Goal: Task Accomplishment & Management: Complete application form

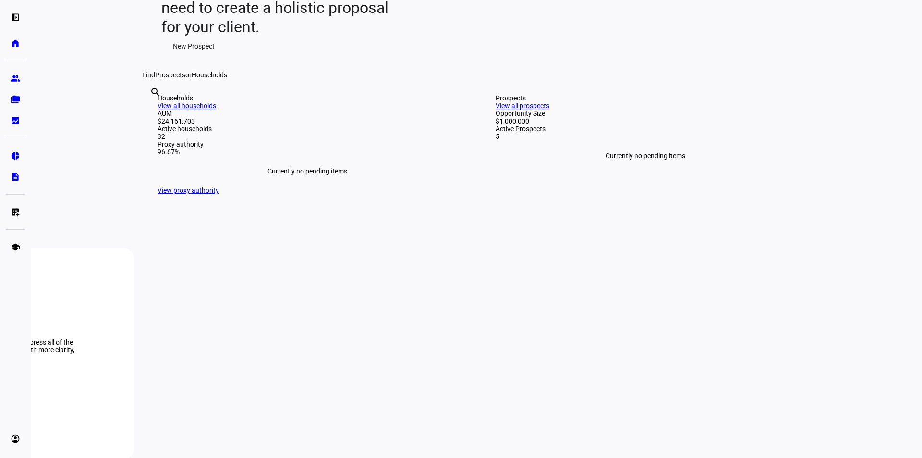
scroll to position [144, 0]
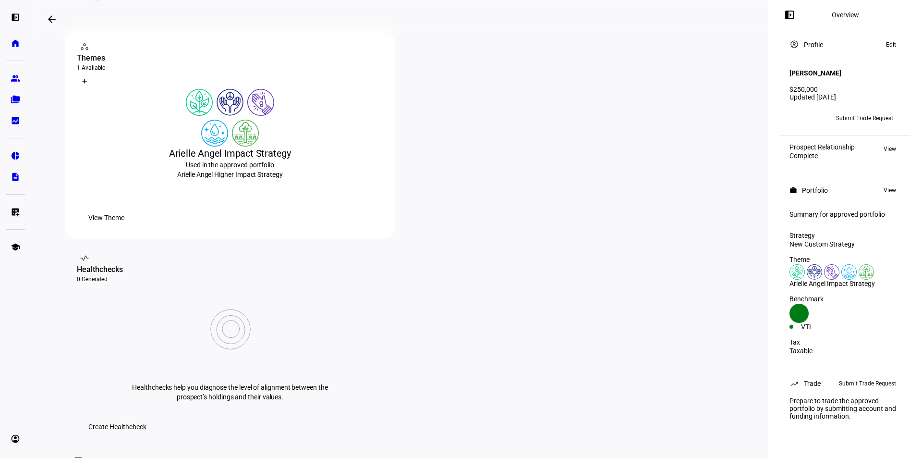
scroll to position [48, 0]
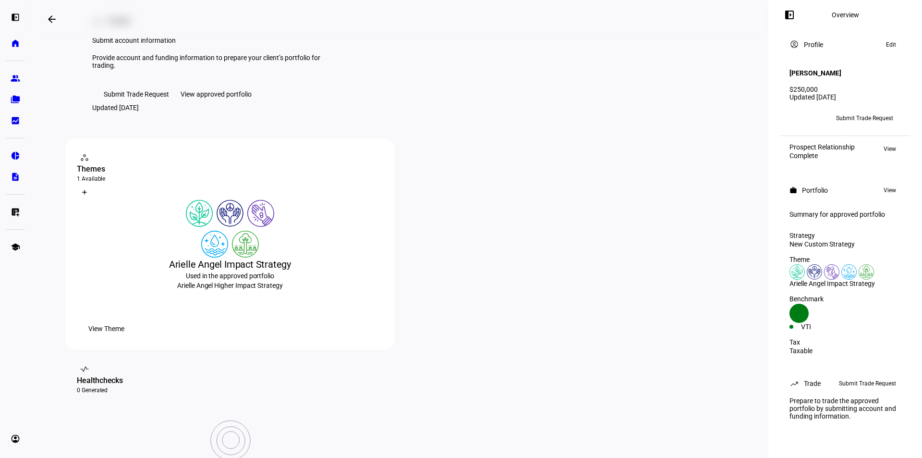
click at [138, 104] on span "Submit Trade Request" at bounding box center [136, 93] width 65 height 19
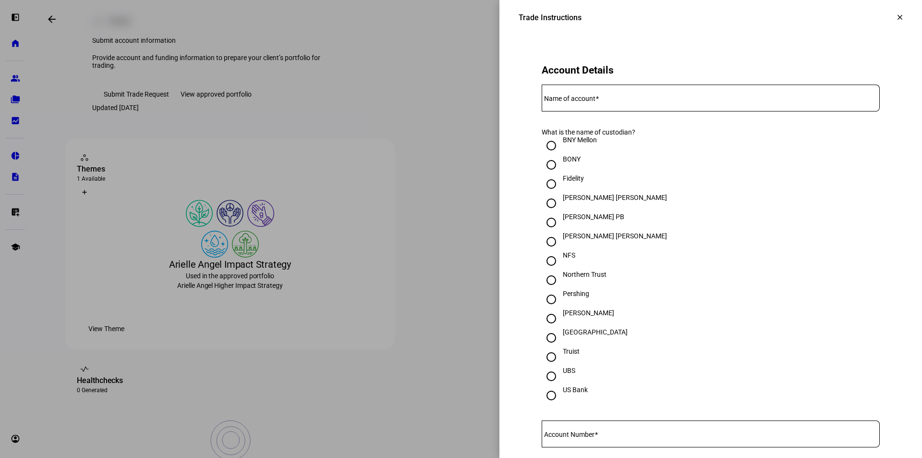
scroll to position [192, 0]
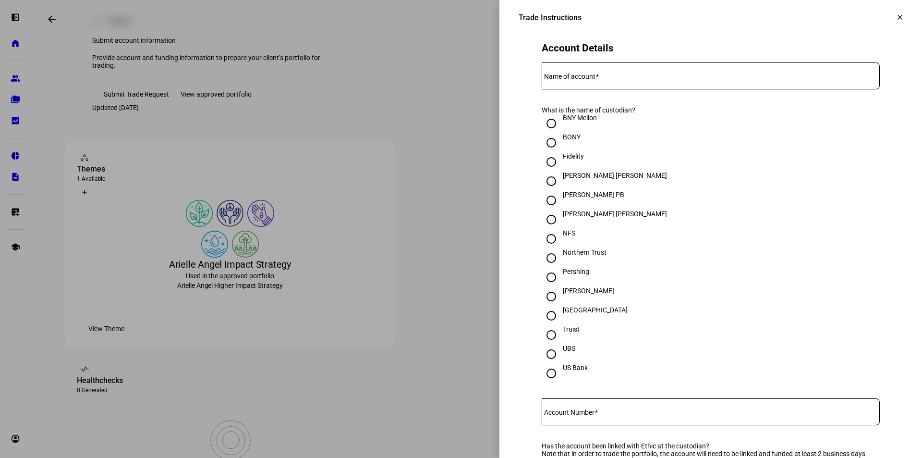
click at [578, 80] on mat-label "Name of account" at bounding box center [569, 76] width 51 height 8
click at [578, 78] on input "Name of account" at bounding box center [711, 74] width 338 height 8
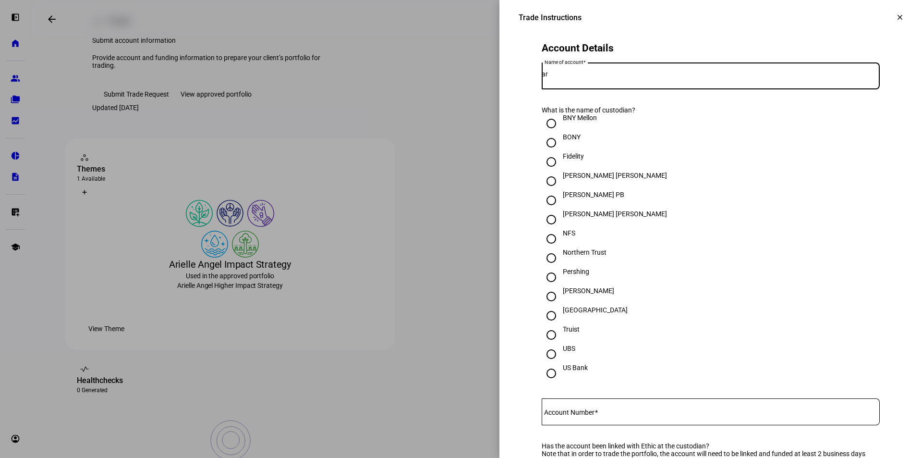
type input "a"
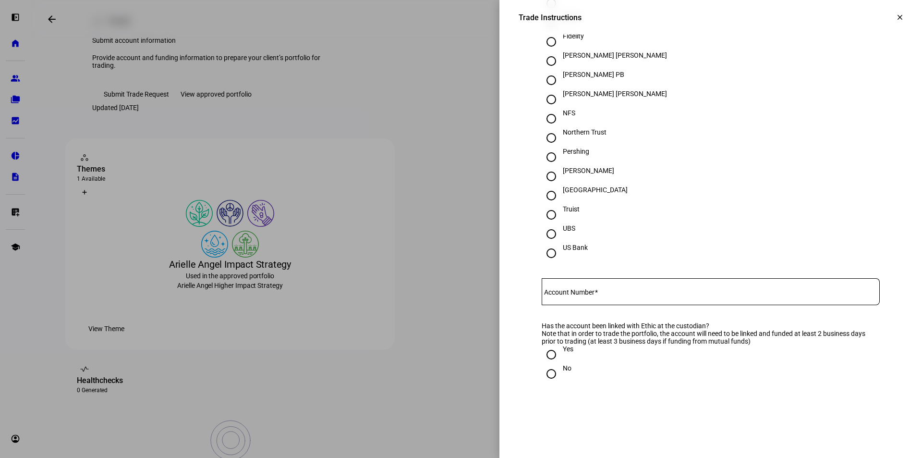
scroll to position [288, 0]
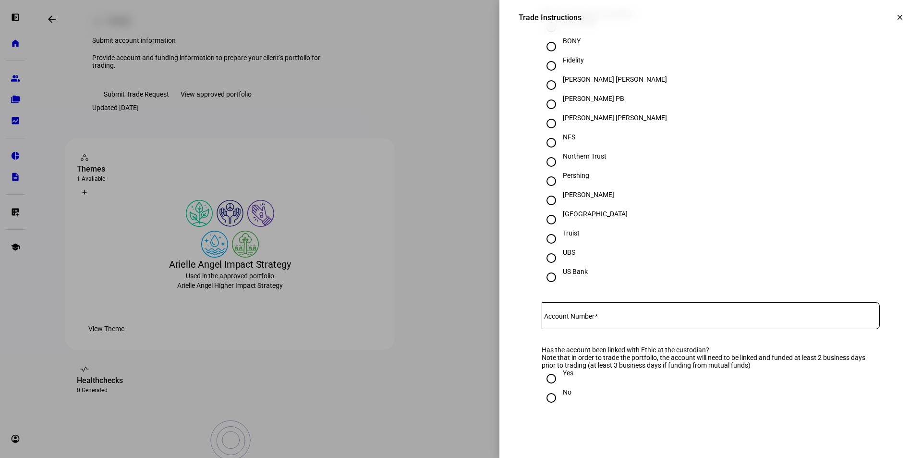
type input "Arielle Angel ETHIC"
click at [544, 210] on input "Schwab" at bounding box center [551, 200] width 19 height 19
radio input "true"
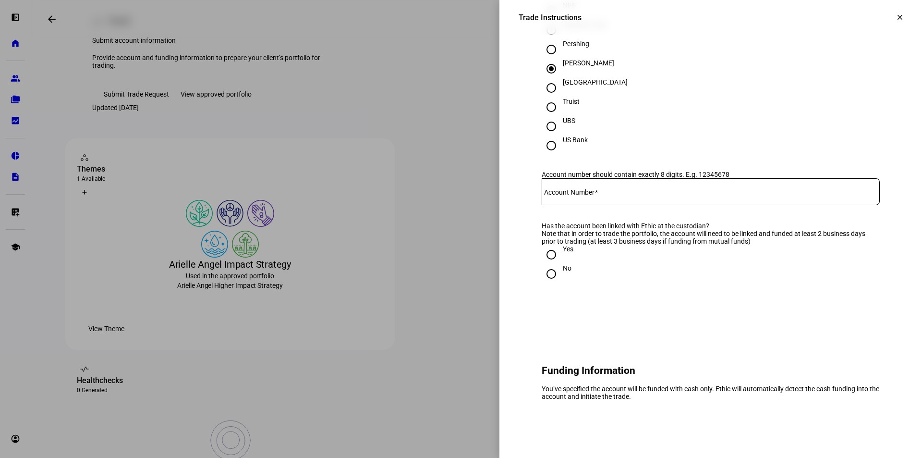
scroll to position [432, 0]
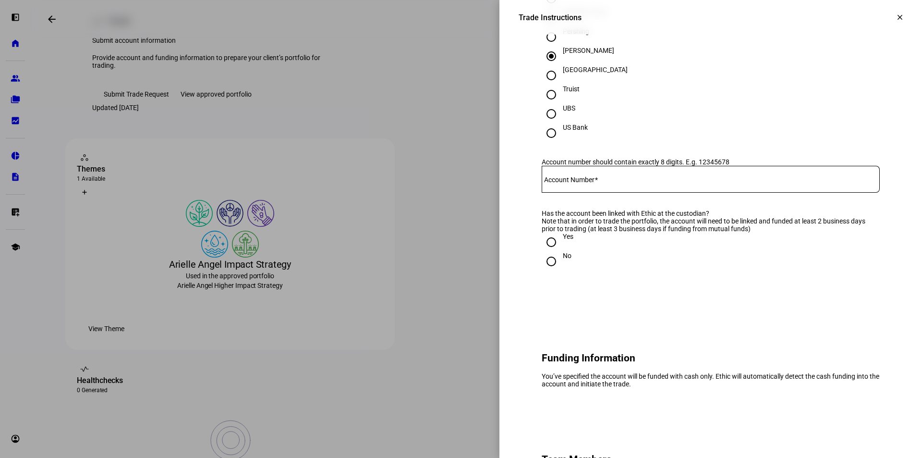
click at [602, 181] on input "Account Number" at bounding box center [711, 177] width 338 height 8
drag, startPoint x: 566, startPoint y: 216, endPoint x: 779, endPoint y: 204, distance: 214.0
click at [782, 181] on input "Account Number" at bounding box center [711, 177] width 338 height 8
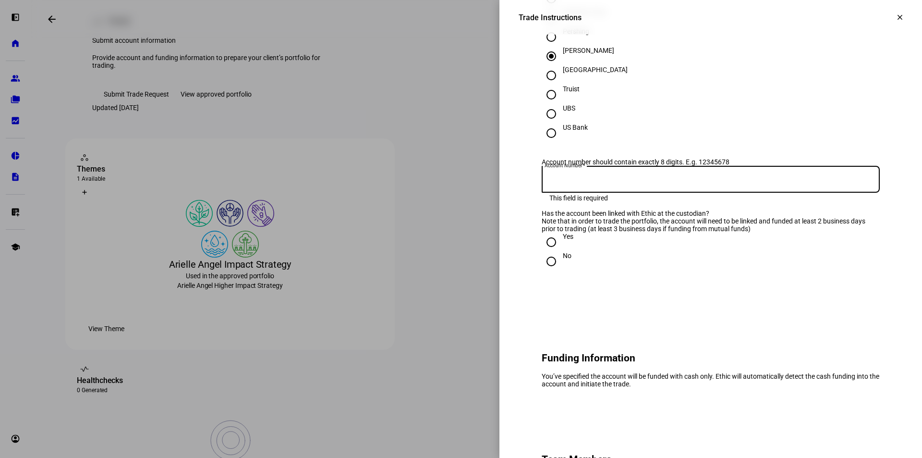
paste input "4043-8550"
click at [638, 271] on div "No" at bounding box center [711, 261] width 338 height 19
click at [560, 181] on input "4043-8550" at bounding box center [711, 177] width 338 height 8
type input "40438550"
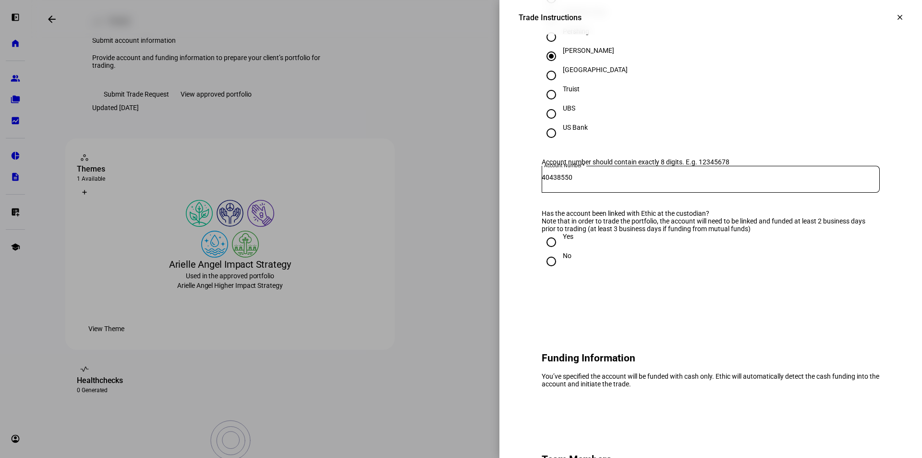
click at [622, 271] on div "No" at bounding box center [711, 261] width 338 height 19
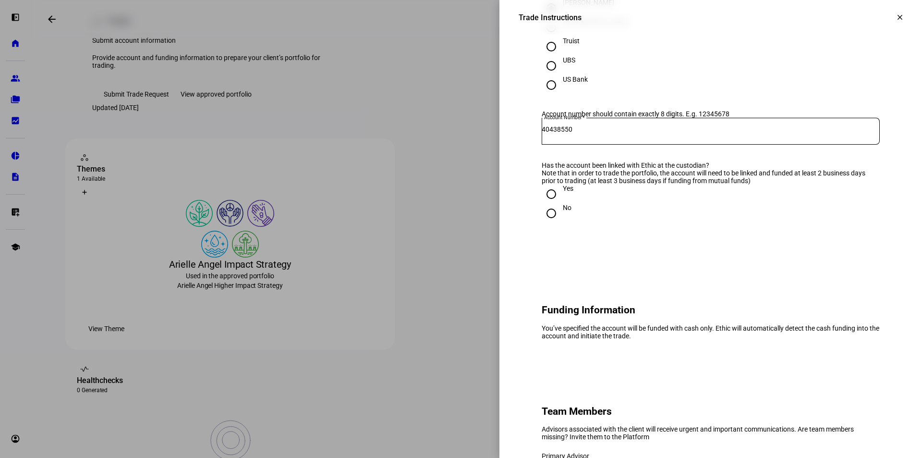
scroll to position [528, 0]
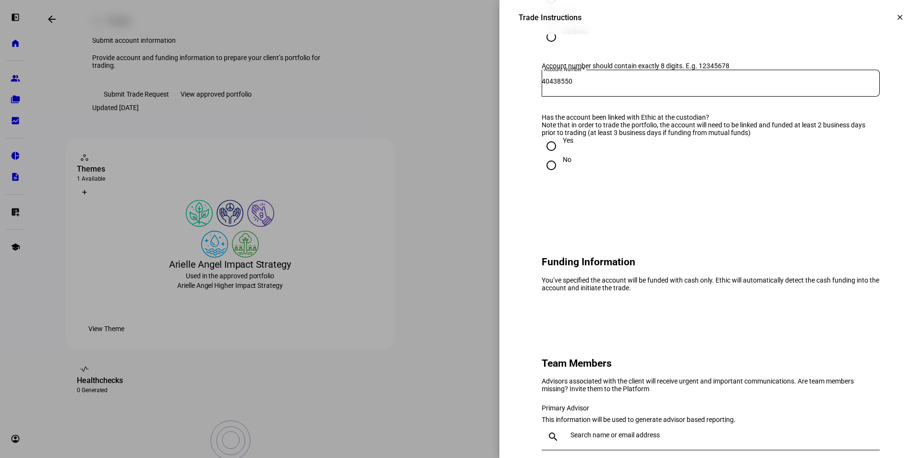
click at [542, 156] on input "Yes" at bounding box center [551, 145] width 19 height 19
radio input "true"
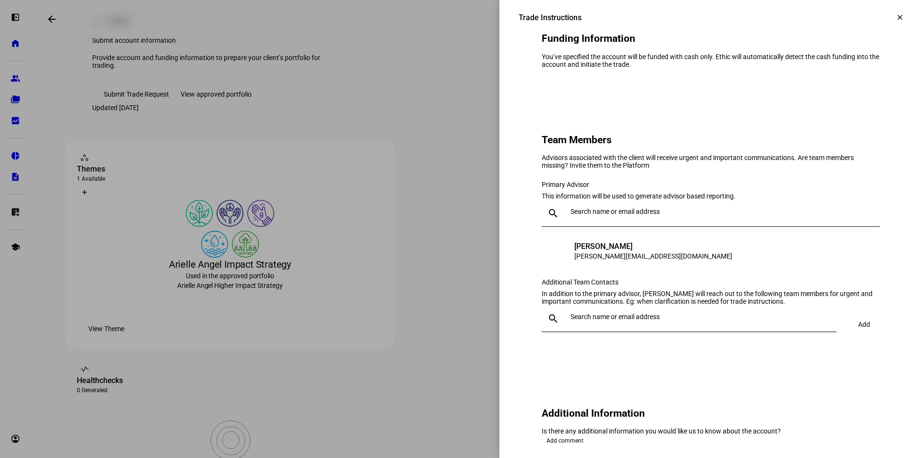
scroll to position [768, 0]
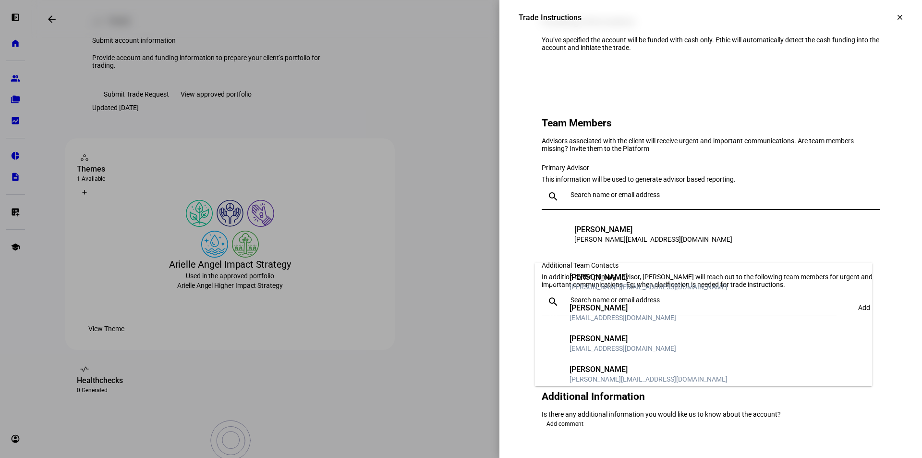
click at [598, 198] on input "text" at bounding box center [722, 195] width 305 height 8
click at [708, 171] on div "Primary Advisor" at bounding box center [711, 168] width 338 height 8
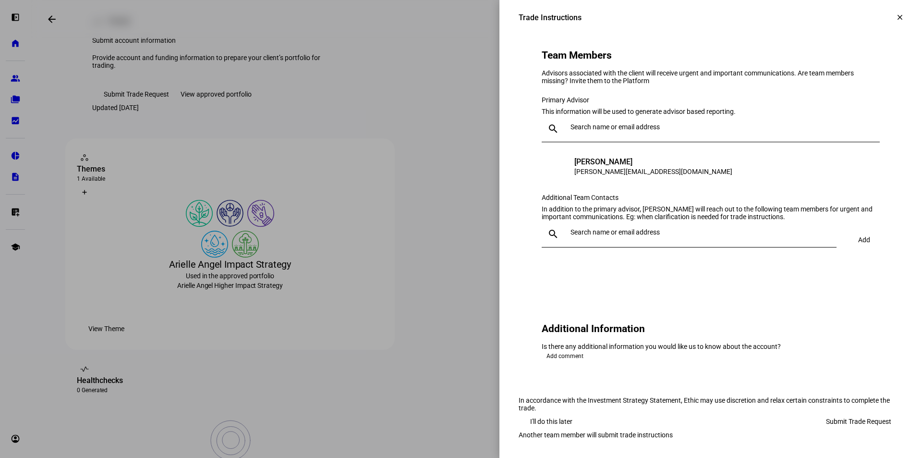
scroll to position [864, 0]
click at [605, 236] on input "text" at bounding box center [701, 232] width 262 height 8
type input "jes"
click at [635, 305] on div "[PERSON_NAME]" at bounding box center [648, 306] width 158 height 10
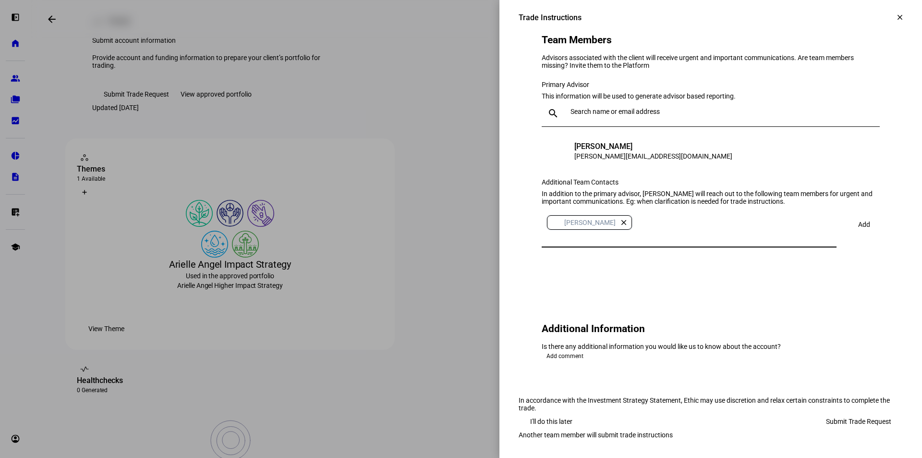
click at [698, 280] on eth-form-card "Team Members Advisors associated with the client will receive urgent and import…" at bounding box center [710, 141] width 384 height 277
click at [858, 220] on span "Add" at bounding box center [864, 224] width 12 height 8
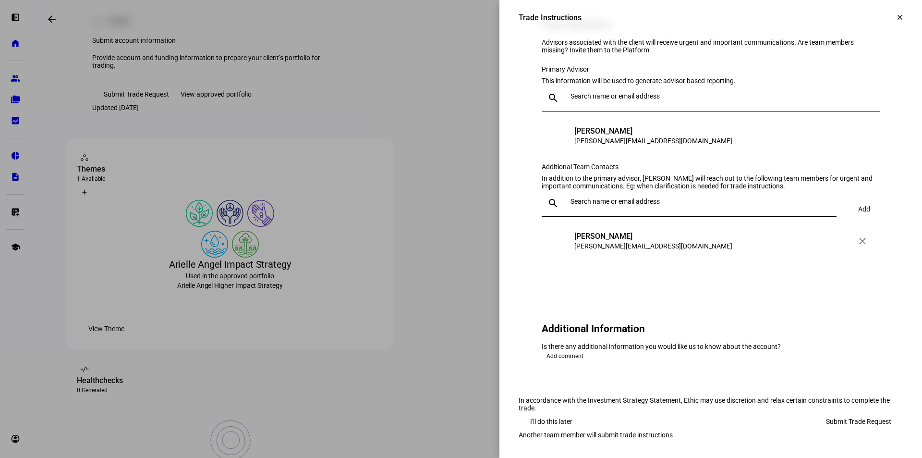
scroll to position [992, 0]
click at [848, 411] on span "Submit Trade Request" at bounding box center [858, 420] width 65 height 19
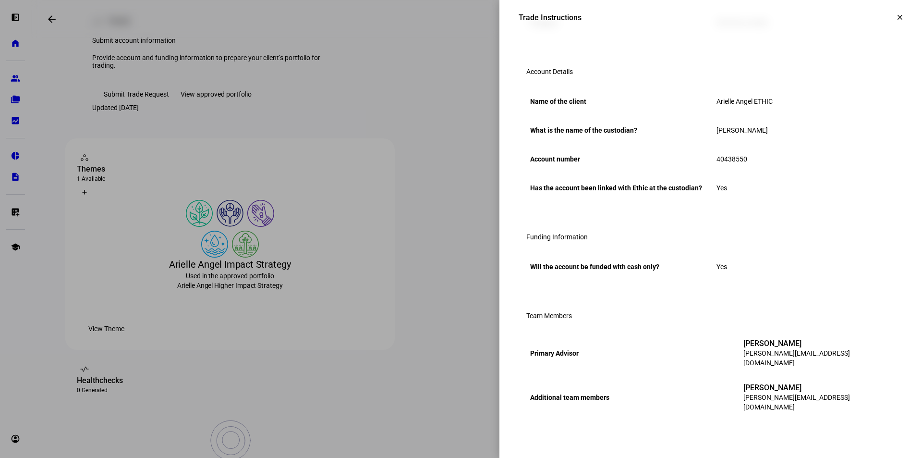
scroll to position [269, 0]
click at [895, 19] on mat-icon "clear" at bounding box center [899, 17] width 9 height 9
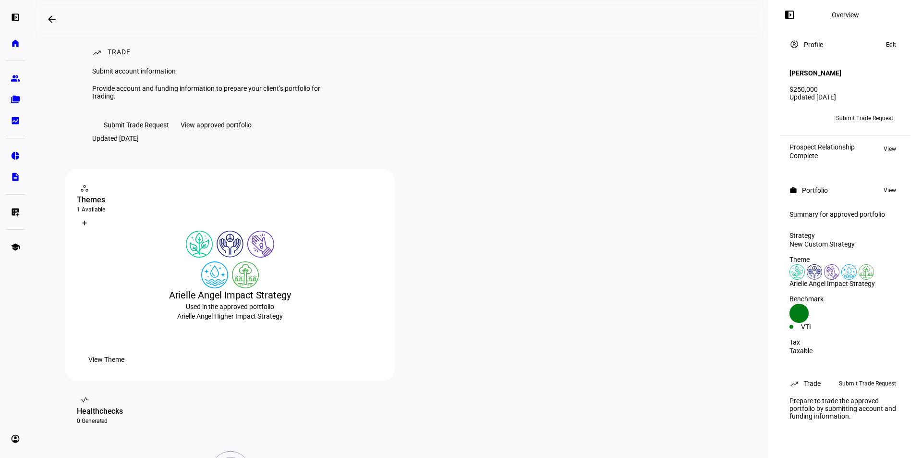
scroll to position [0, 0]
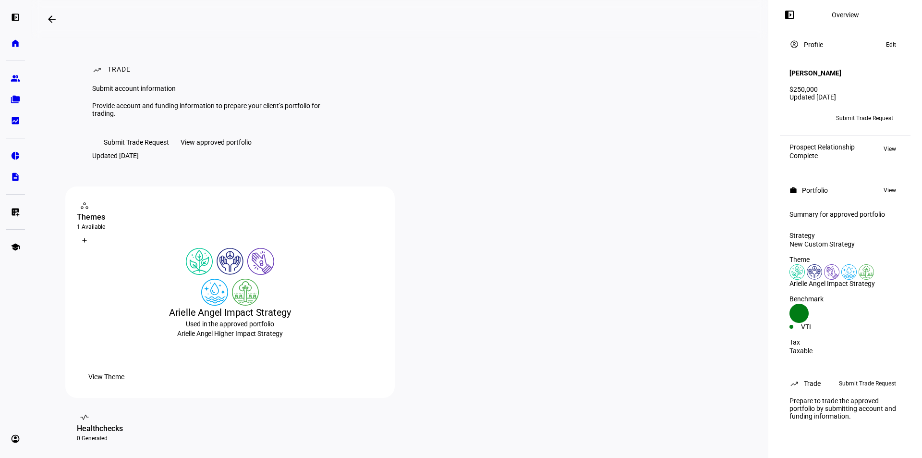
click at [50, 17] on mat-icon "arrow_backwards" at bounding box center [52, 19] width 12 height 12
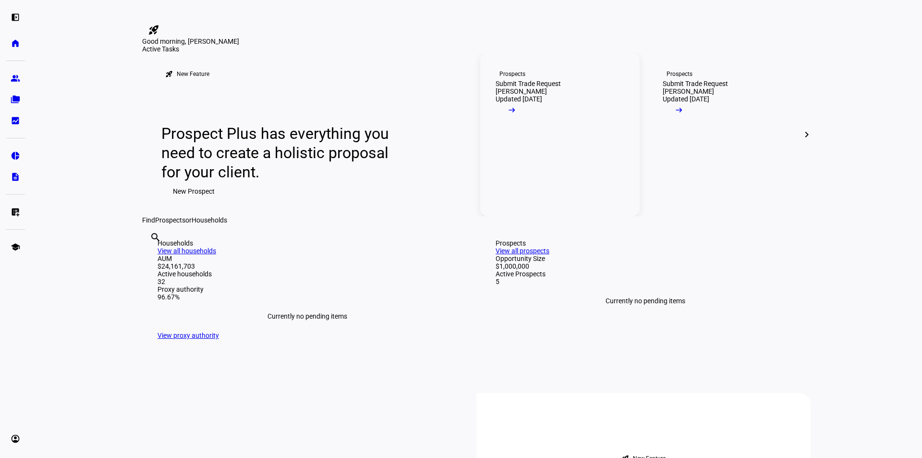
click at [545, 87] on div "Submit Trade Request" at bounding box center [527, 84] width 65 height 8
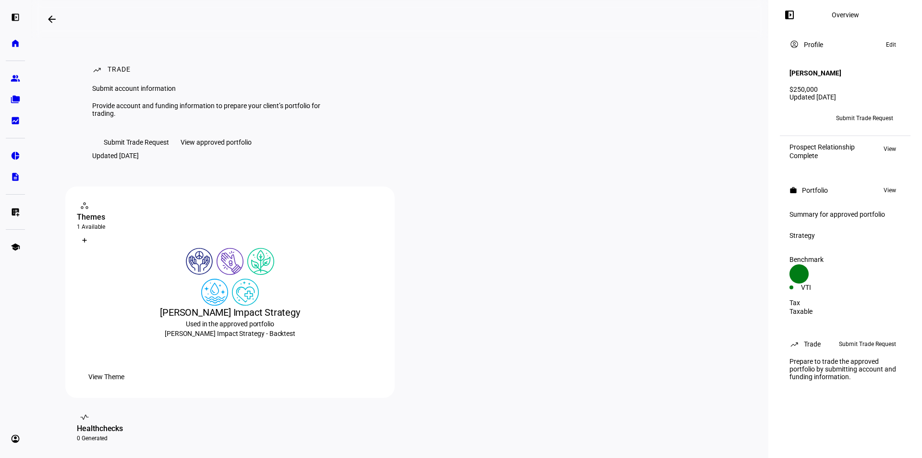
click at [132, 152] on span "Submit Trade Request" at bounding box center [136, 142] width 65 height 19
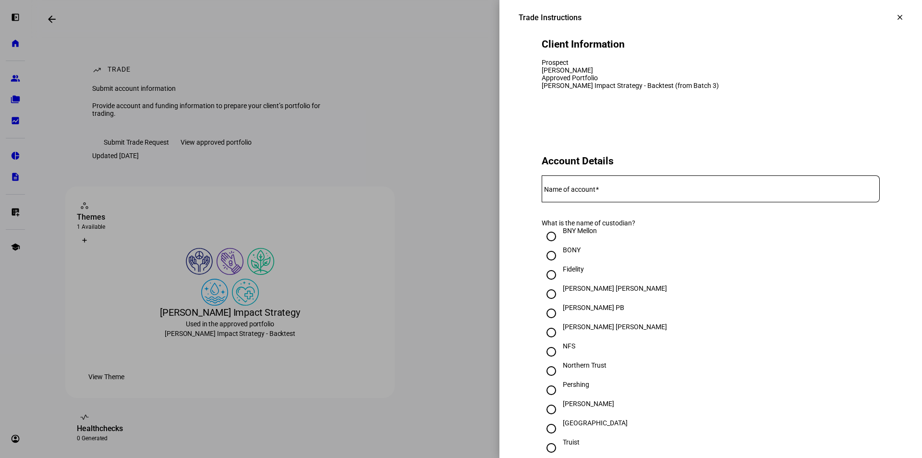
scroll to position [96, 0]
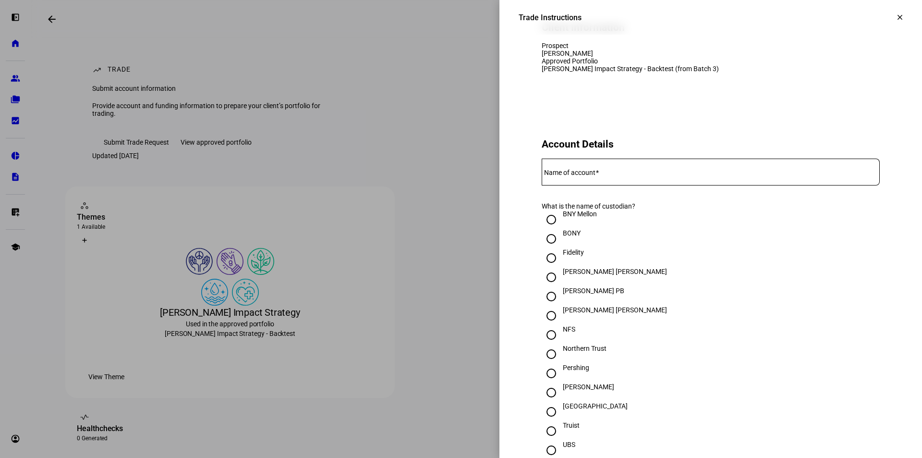
click at [569, 185] on div at bounding box center [711, 171] width 338 height 27
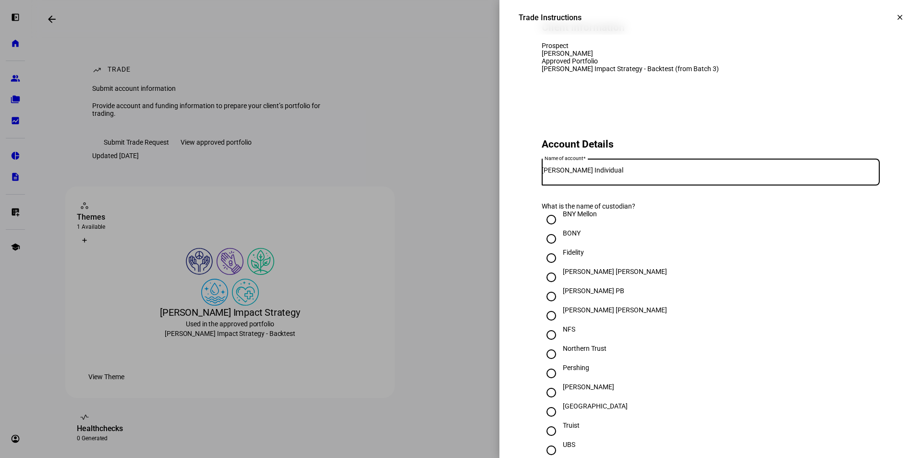
scroll to position [144, 0]
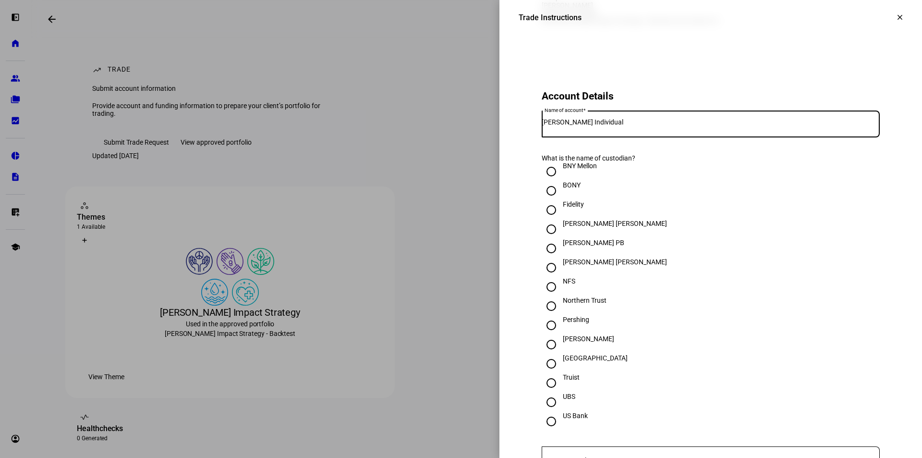
type input "Alana Killeen Individual"
click at [543, 354] on input "Schwab" at bounding box center [551, 344] width 19 height 19
radio input "true"
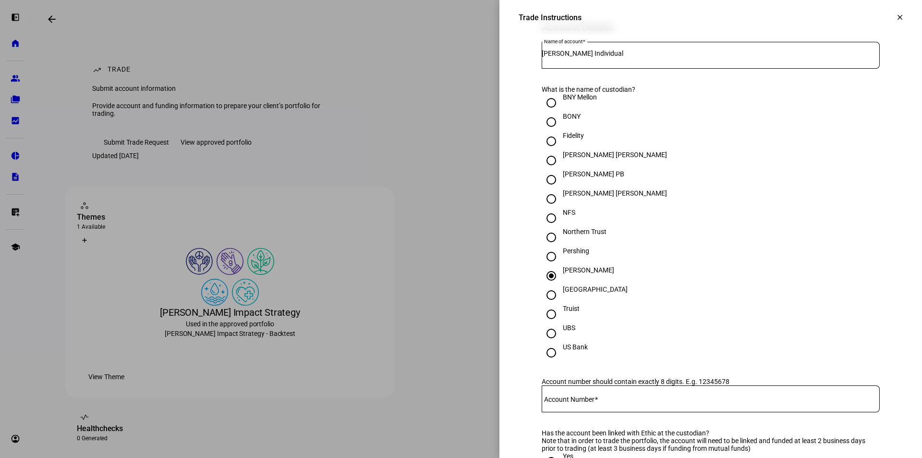
scroll to position [336, 0]
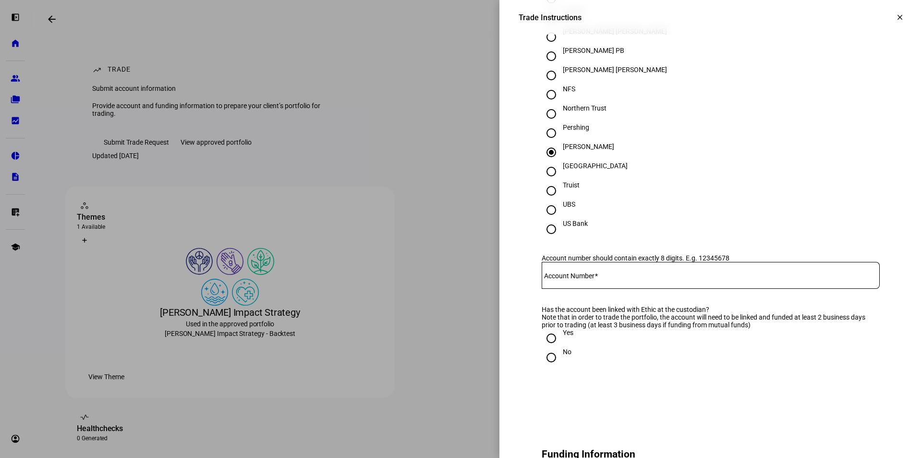
click at [583, 289] on div at bounding box center [711, 275] width 338 height 27
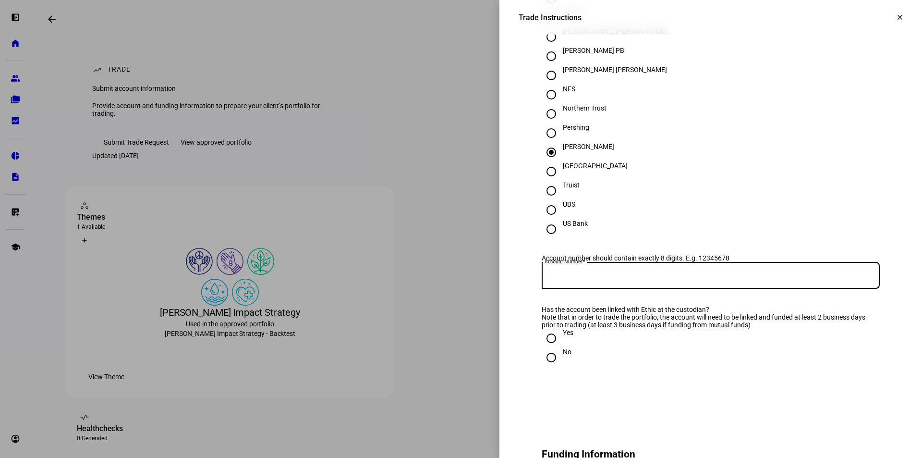
drag, startPoint x: 568, startPoint y: 304, endPoint x: 526, endPoint y: 240, distance: 76.3
click at [531, 244] on eth-form-card "Account Details Name of account Alana Killeen Individual What is the name of cu…" at bounding box center [710, 136] width 384 height 538
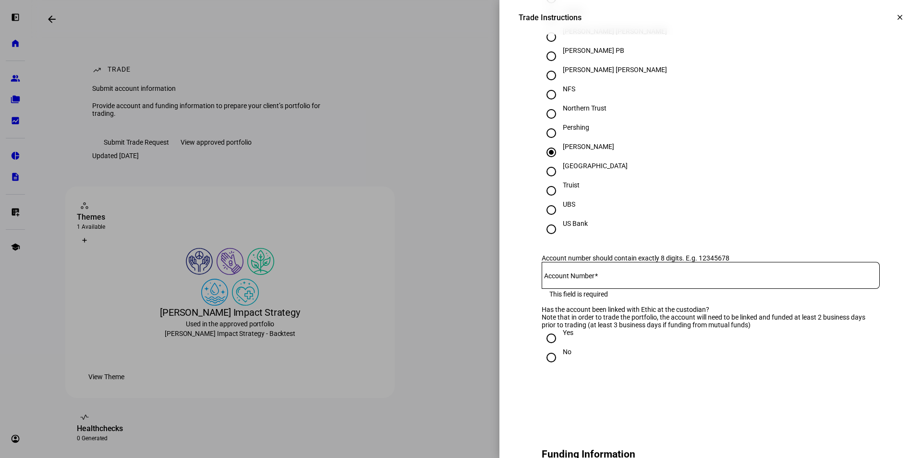
drag, startPoint x: 571, startPoint y: 308, endPoint x: 551, endPoint y: 309, distance: 20.2
click at [551, 279] on mat-label "Account Number" at bounding box center [569, 276] width 50 height 8
click at [551, 277] on input "Account Number" at bounding box center [711, 273] width 338 height 8
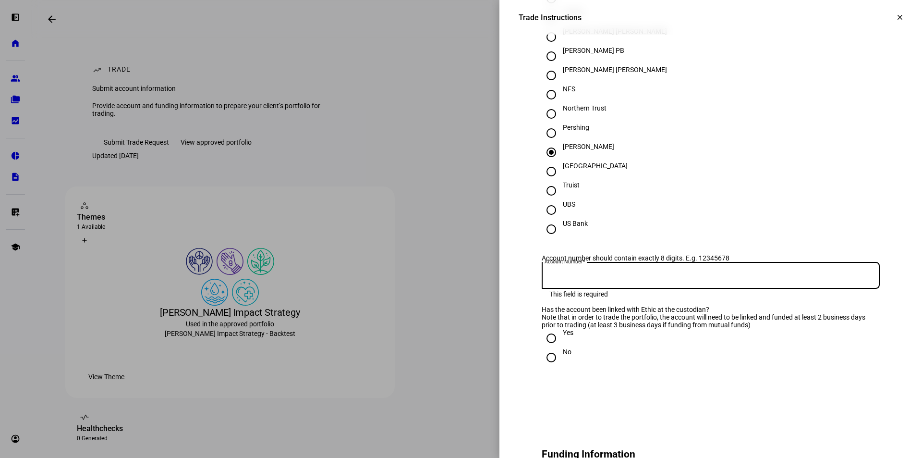
click at [551, 277] on input "Account Number" at bounding box center [711, 273] width 338 height 8
paste input "8718-9794"
click at [559, 277] on input "8718-9794" at bounding box center [711, 273] width 338 height 8
click at [742, 277] on input "87189794" at bounding box center [711, 273] width 338 height 8
type input "87189794"
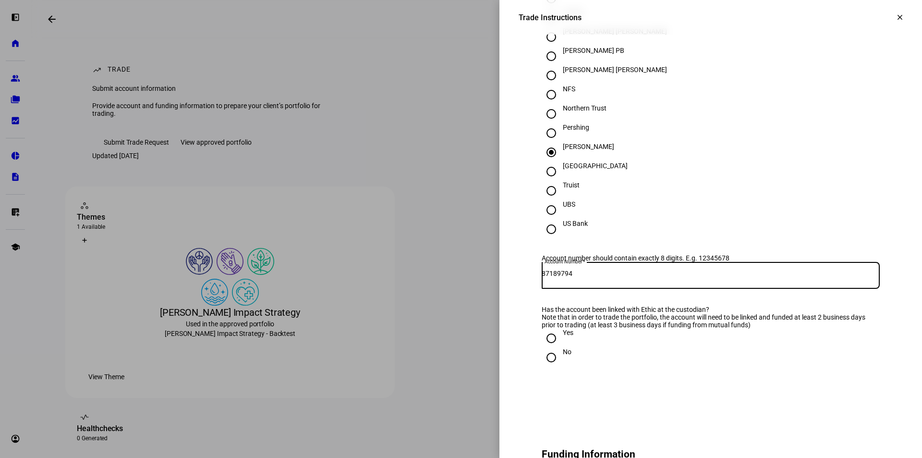
click at [746, 333] on eth-form-card "Account Details Name of account Alana Killeen Individual What is the name of cu…" at bounding box center [710, 136] width 384 height 538
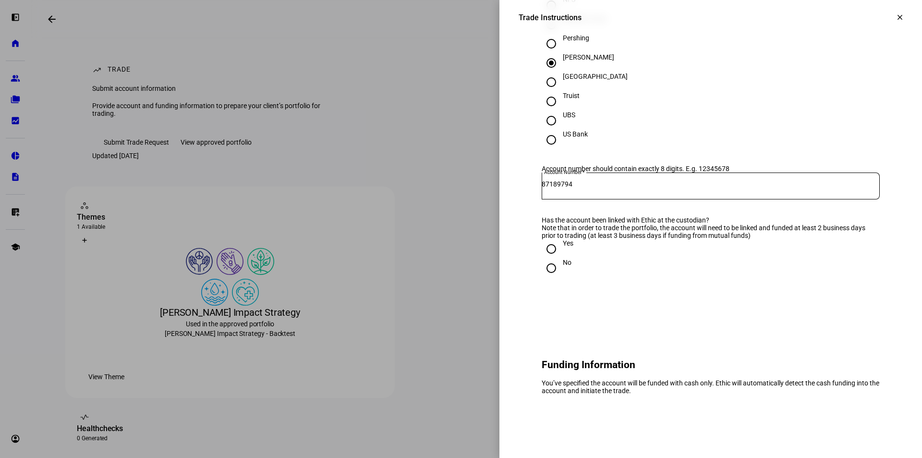
scroll to position [432, 0]
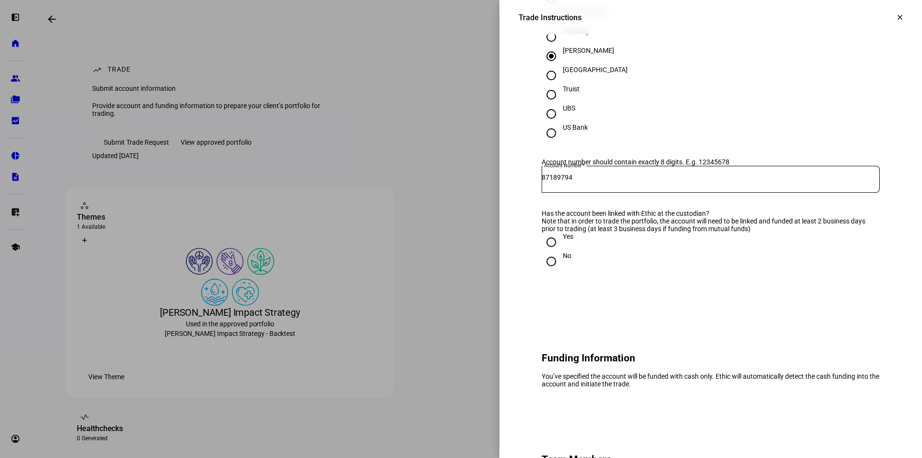
click at [545, 252] on input "Yes" at bounding box center [551, 241] width 19 height 19
radio input "true"
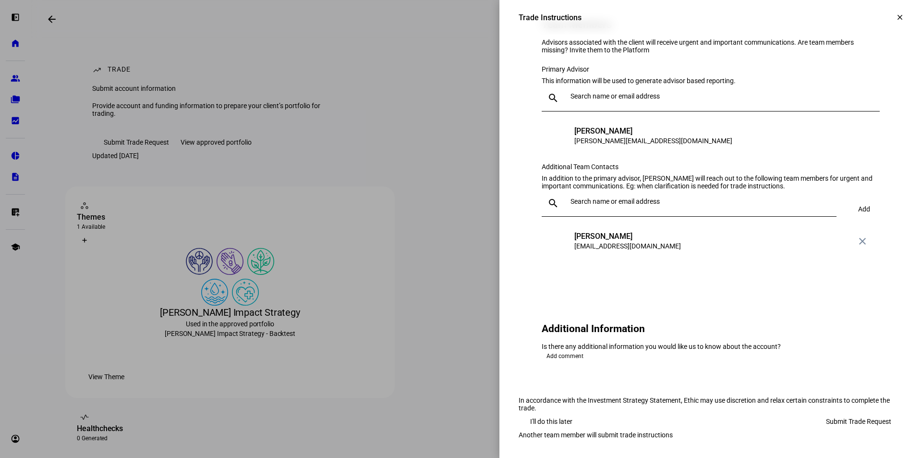
scroll to position [912, 0]
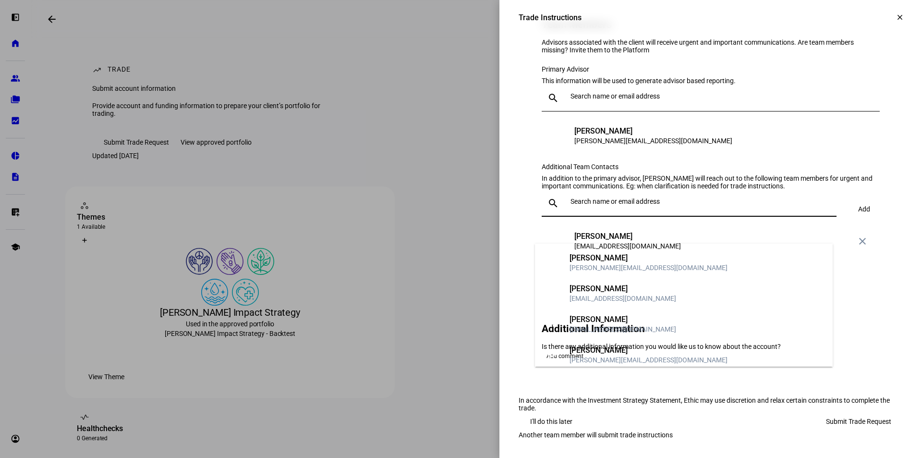
click at [590, 205] on input "text" at bounding box center [701, 201] width 262 height 8
click at [750, 151] on div "DT David Tenerelli david@valuesadded.com" at bounding box center [711, 136] width 338 height 31
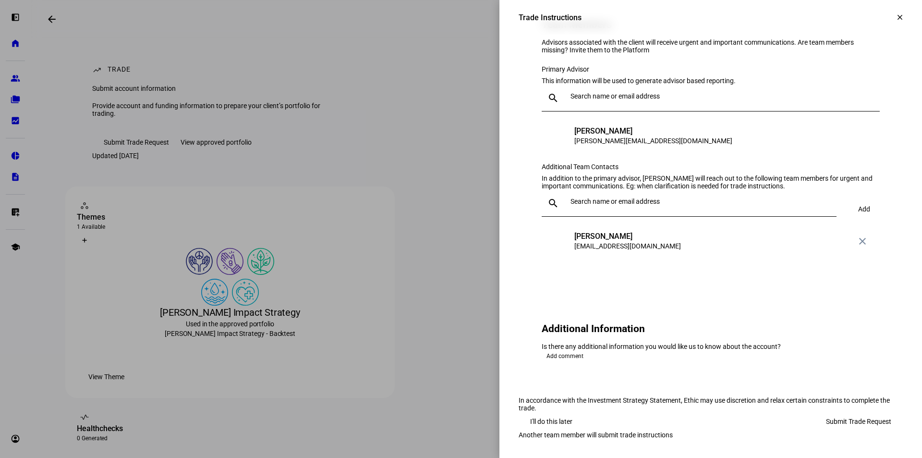
click at [624, 217] on div at bounding box center [698, 203] width 262 height 27
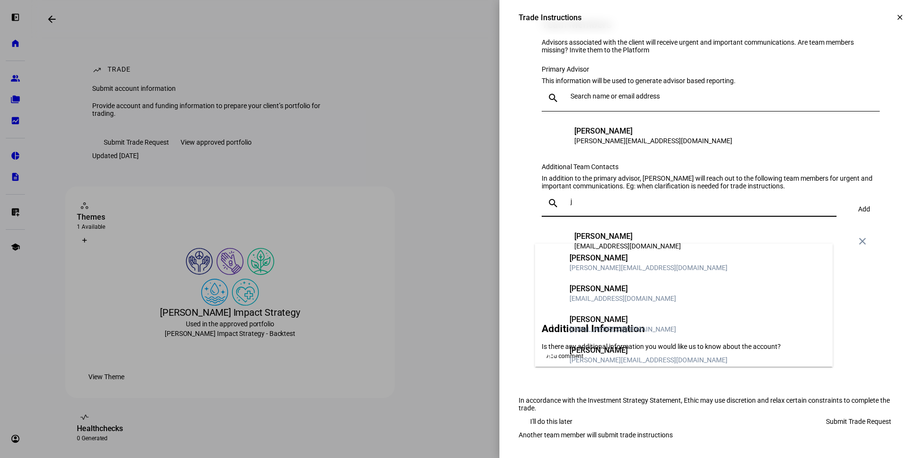
click at [633, 205] on input "j" at bounding box center [701, 201] width 262 height 8
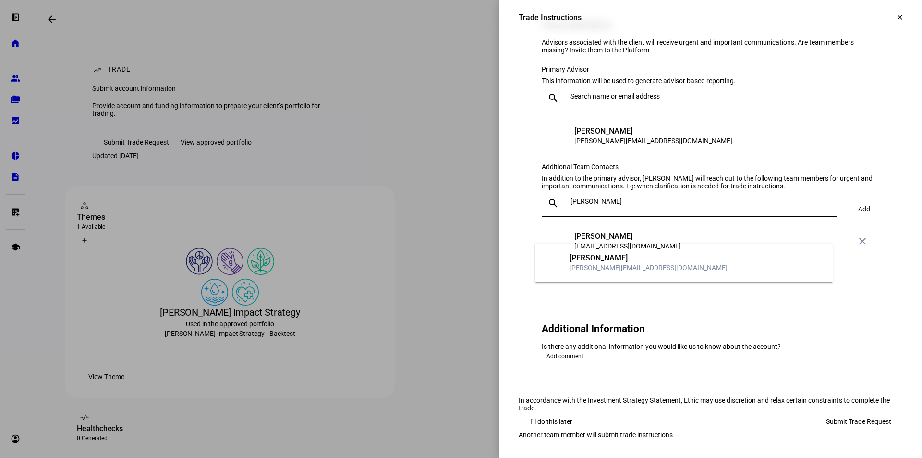
type input "jess"
click at [630, 258] on div "[PERSON_NAME]" at bounding box center [648, 258] width 158 height 10
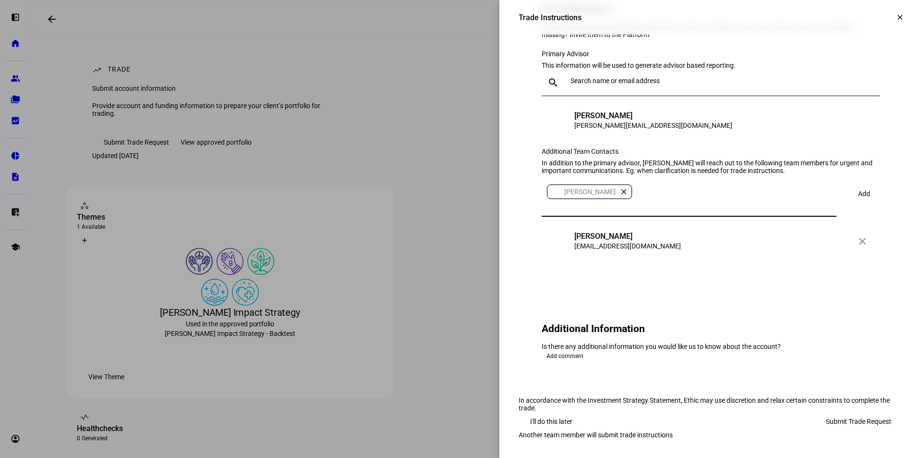
scroll to position [960, 0]
click at [858, 190] on span "Add" at bounding box center [864, 194] width 12 height 8
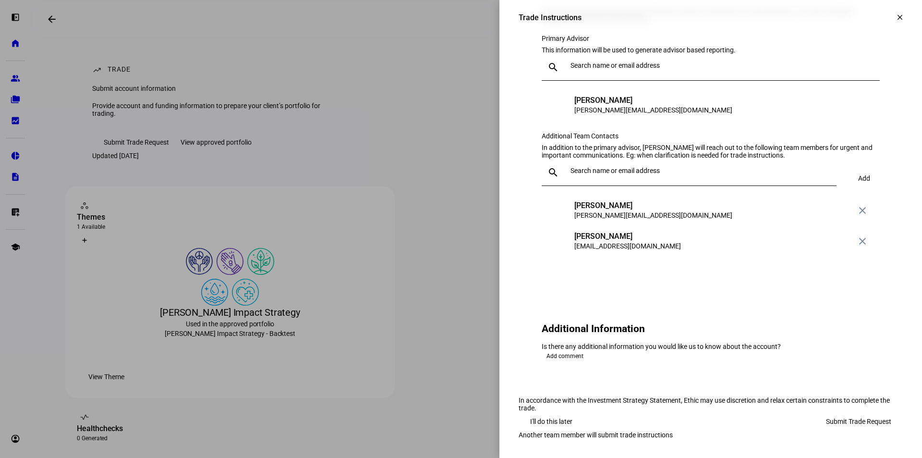
scroll to position [1008, 0]
click at [557, 350] on span "Add comment" at bounding box center [564, 356] width 37 height 12
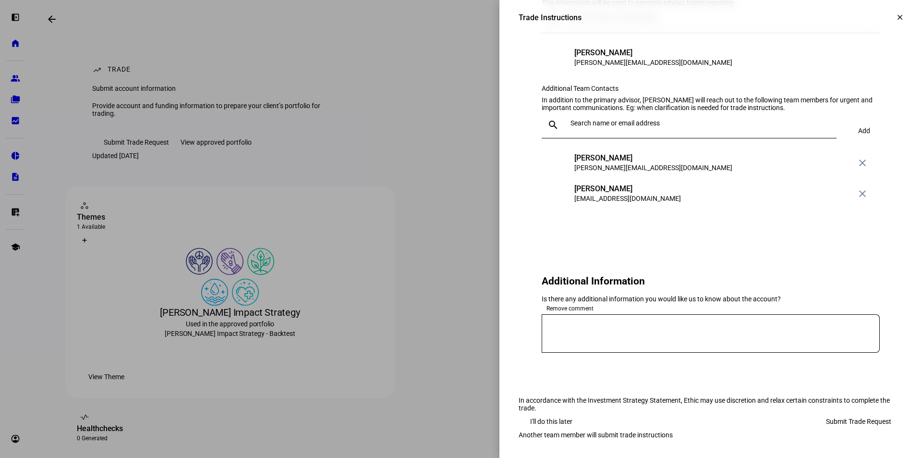
click at [615, 345] on textarea at bounding box center [711, 333] width 338 height 23
paste textarea "'do not buy' instructions for MSFT and TSLA"
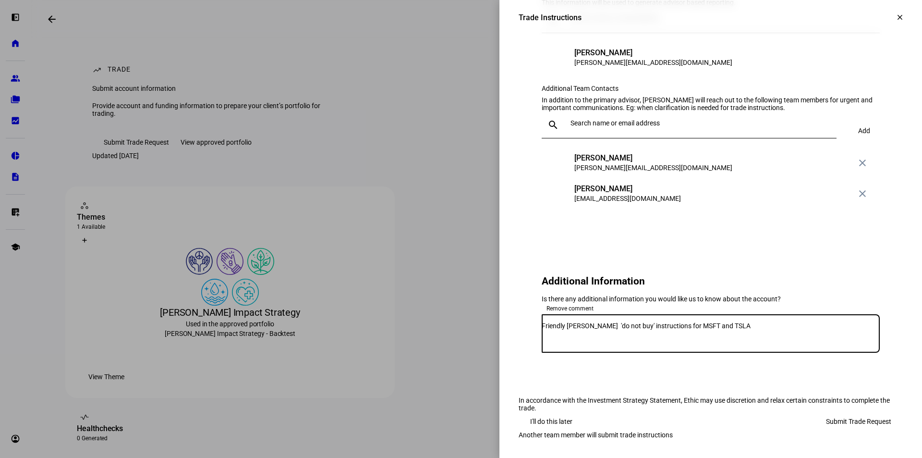
click at [595, 345] on textarea "Friendly reminder 'do not buy' instructions for MSFT and TSLA" at bounding box center [711, 333] width 338 height 23
click at [743, 345] on textarea "Friendly reminder of 'do not buy' instructions for MSFT and TSLA" at bounding box center [711, 333] width 338 height 23
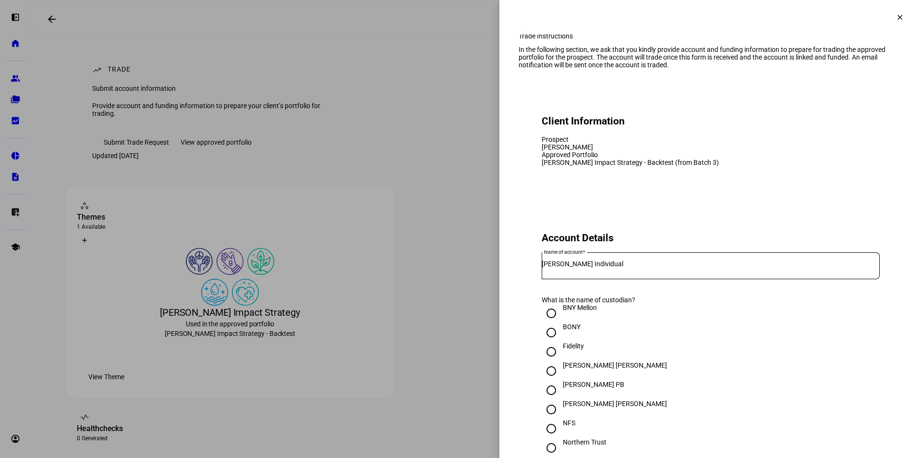
scroll to position [0, 0]
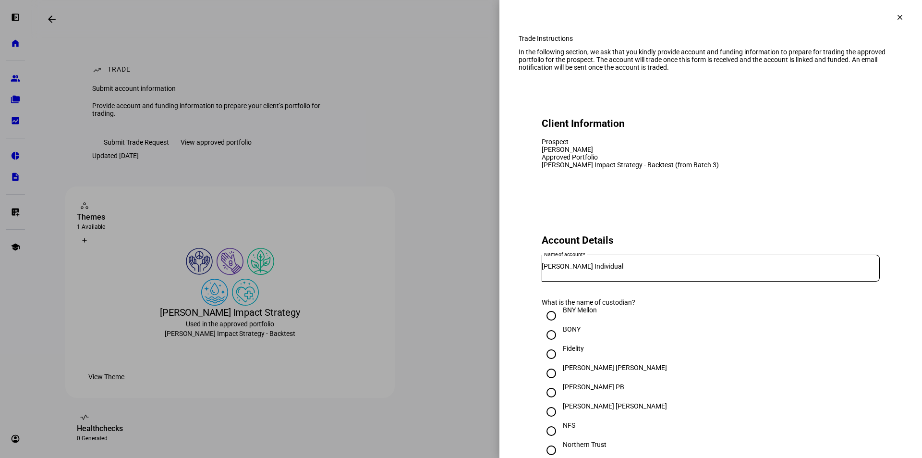
type textarea "Friendly reminder of 'do not buy' instructions for MSFT and TSLA. thanks!"
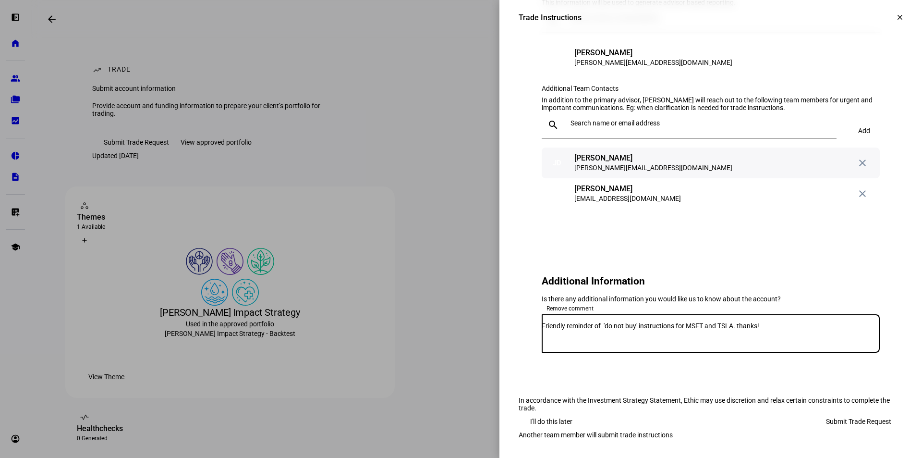
scroll to position [1069, 0]
click at [853, 411] on span "Submit Trade Request" at bounding box center [858, 420] width 65 height 19
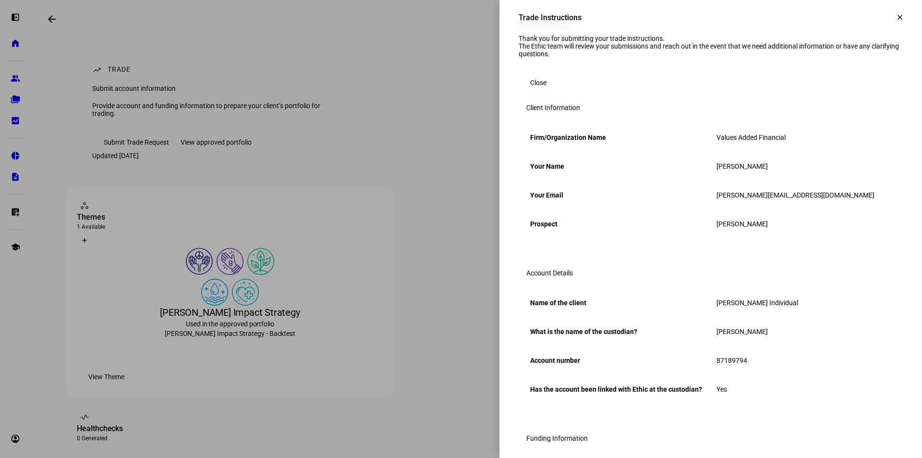
scroll to position [0, 0]
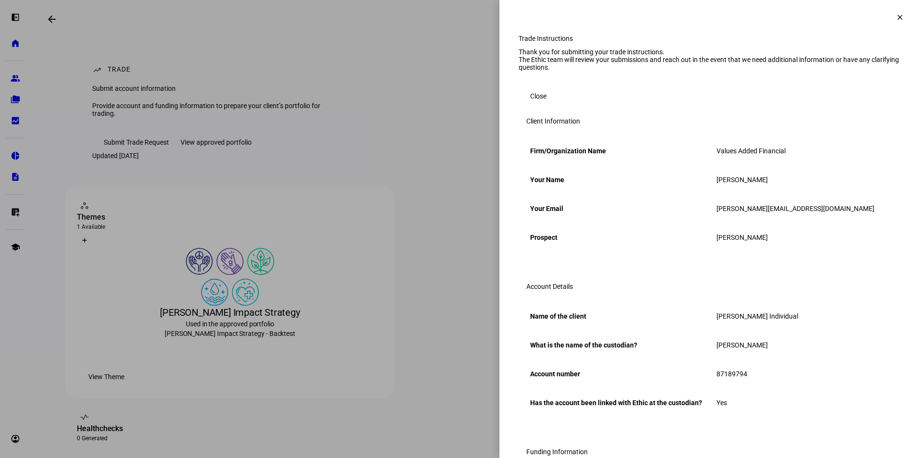
click at [533, 106] on span "Close" at bounding box center [538, 95] width 16 height 19
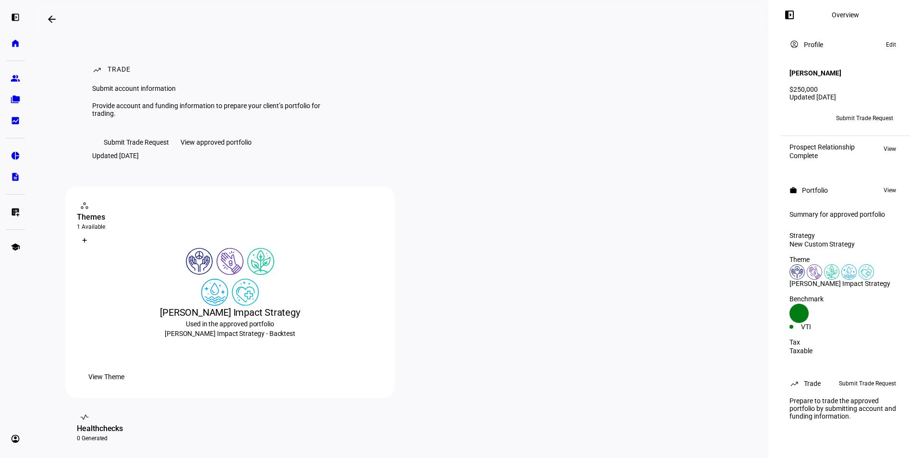
click at [53, 17] on mat-icon "arrow_backwards" at bounding box center [52, 19] width 12 height 12
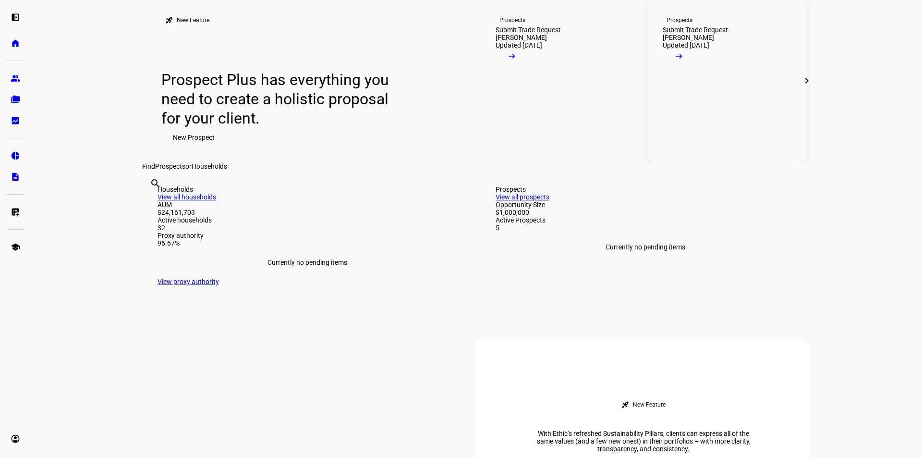
scroll to position [96, 0]
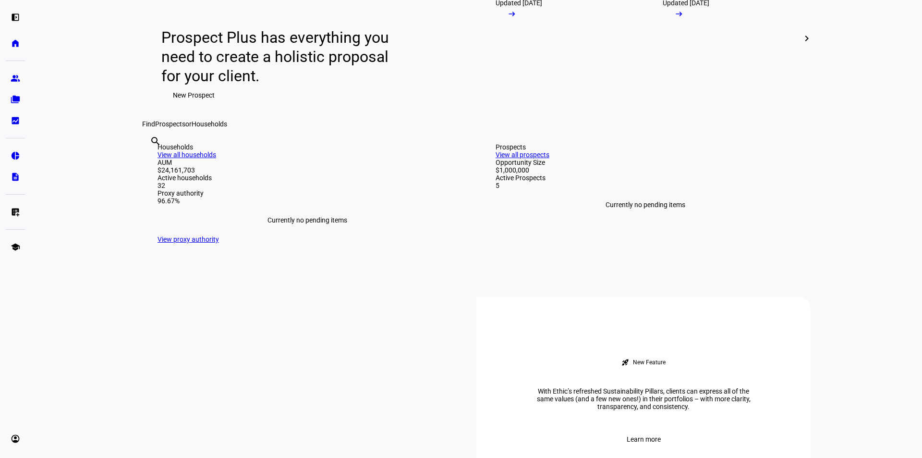
click at [812, 50] on span at bounding box center [806, 38] width 23 height 23
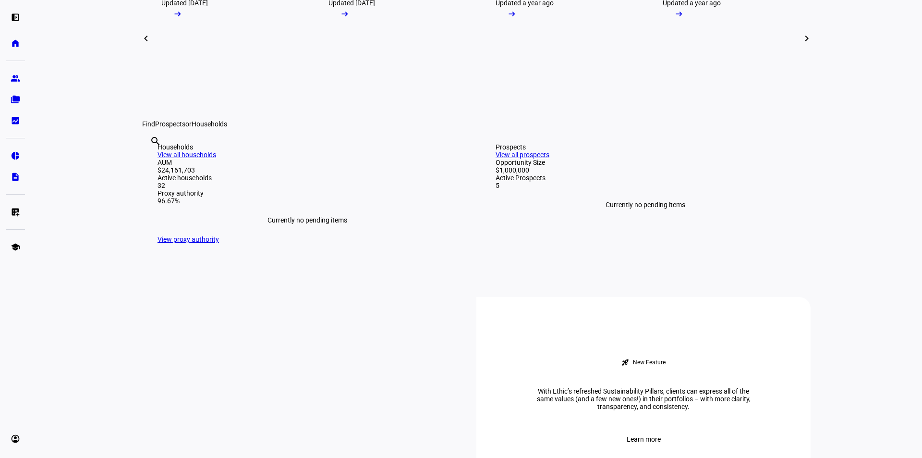
click at [804, 44] on mat-icon "chevron_right" at bounding box center [807, 39] width 12 height 12
click at [142, 44] on mat-icon "chevron_left" at bounding box center [146, 39] width 12 height 12
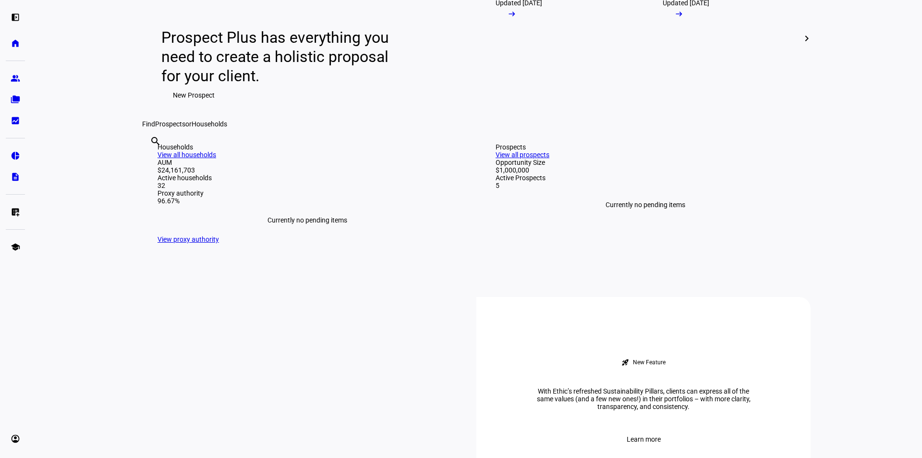
click at [161, 105] on div "Prospect Plus has everything you need to create a holistic proposal for your cl…" at bounding box center [309, 66] width 296 height 77
